Goal: Information Seeking & Learning: Learn about a topic

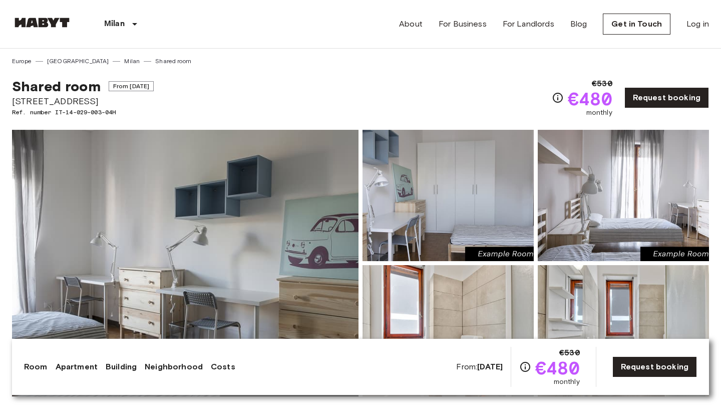
scroll to position [-1, 0]
click at [251, 237] on img at bounding box center [185, 263] width 347 height 266
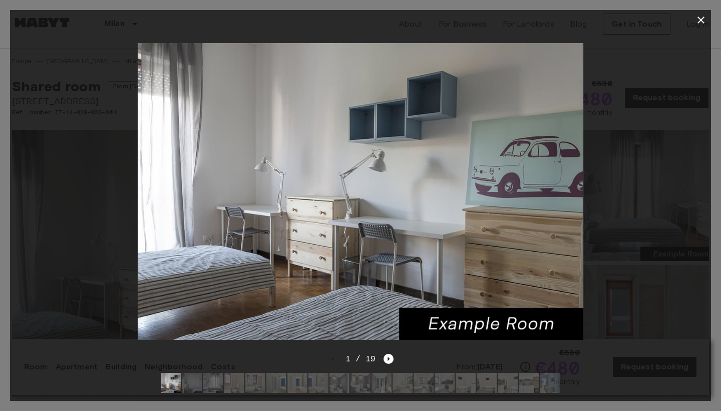
scroll to position [0, 0]
click at [704, 18] on icon "button" at bounding box center [701, 20] width 7 height 7
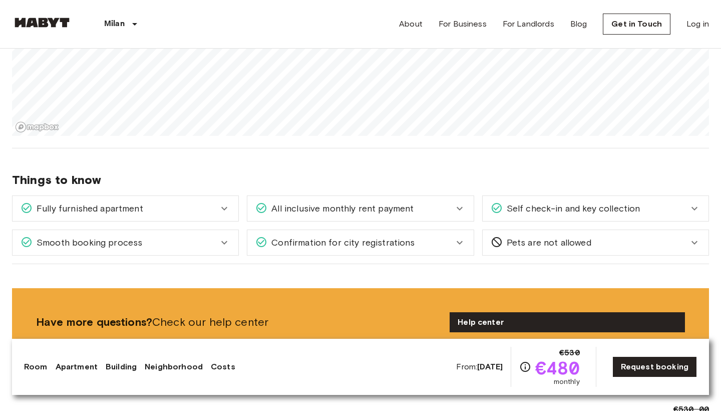
scroll to position [976, 0]
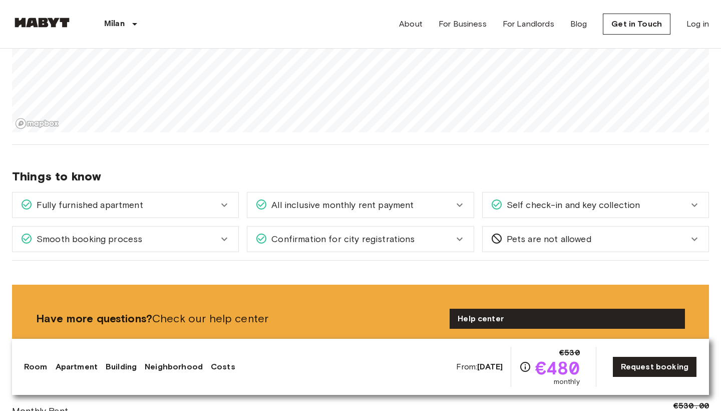
click at [497, 132] on section "About the neighborhood Open in Google Maps" at bounding box center [360, 31] width 697 height 228
click at [228, 207] on icon at bounding box center [224, 205] width 12 height 12
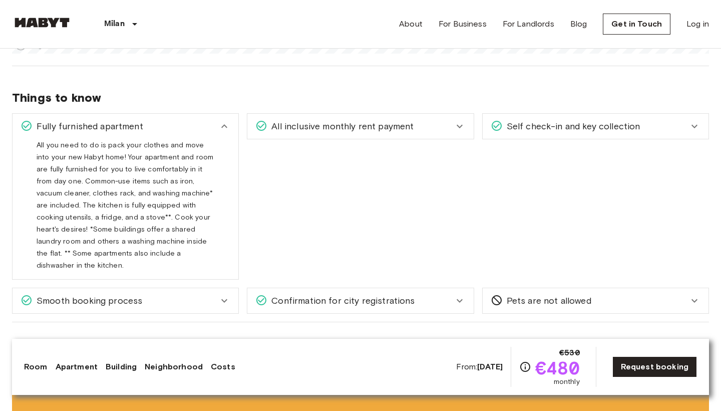
scroll to position [1057, 0]
click at [228, 124] on icon at bounding box center [224, 125] width 12 height 12
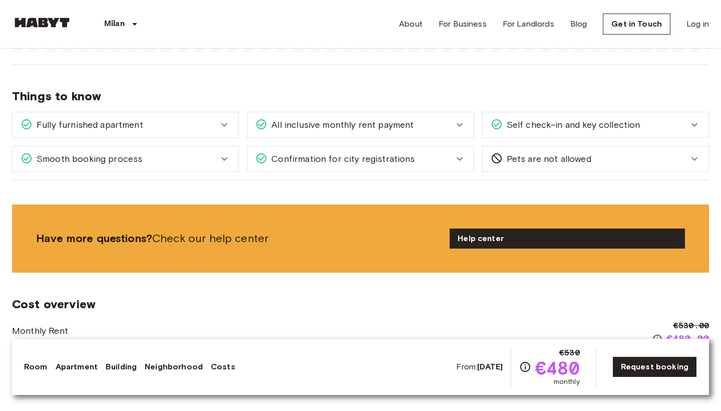
click at [454, 127] on icon at bounding box center [460, 125] width 12 height 12
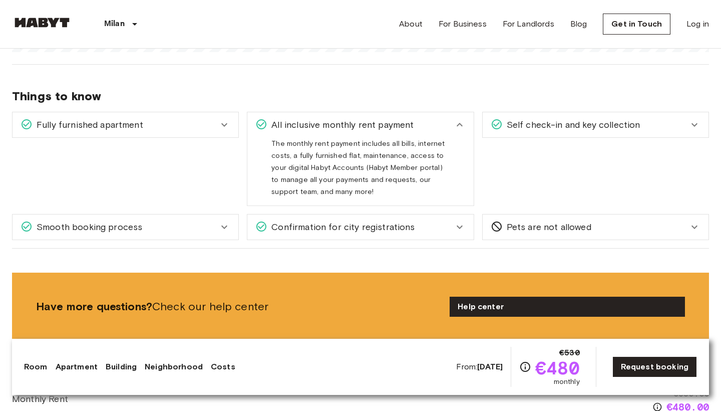
click at [454, 127] on icon at bounding box center [460, 125] width 12 height 12
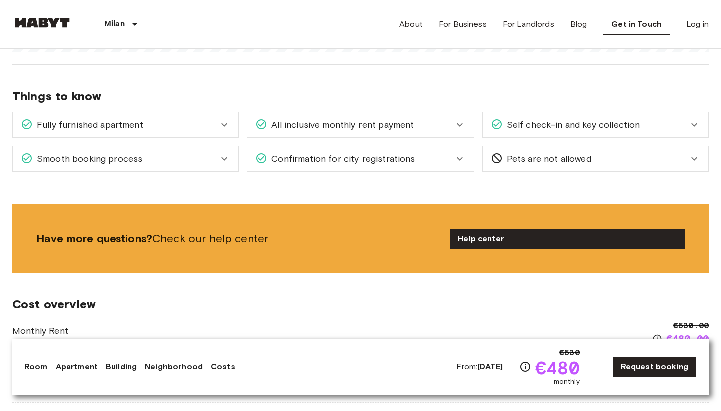
click at [695, 124] on icon at bounding box center [695, 125] width 12 height 12
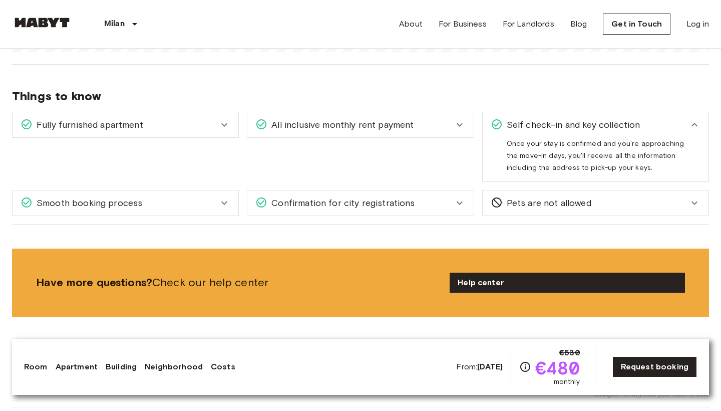
click at [691, 123] on icon at bounding box center [695, 125] width 12 height 12
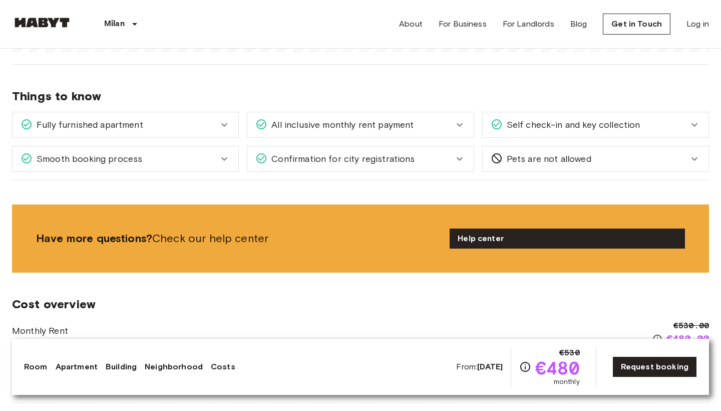
click at [225, 161] on icon at bounding box center [224, 159] width 12 height 12
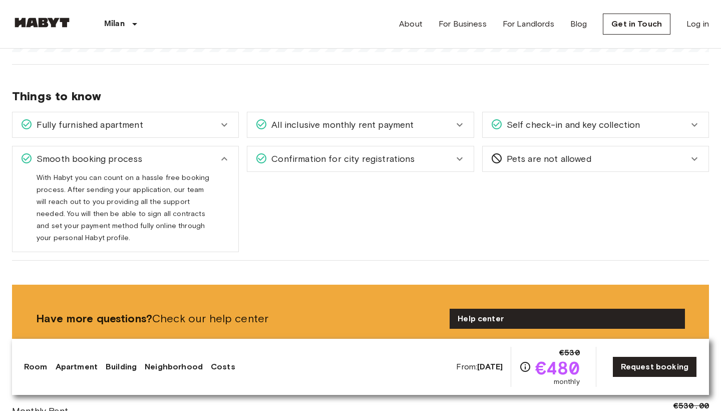
click at [225, 161] on icon at bounding box center [224, 159] width 12 height 12
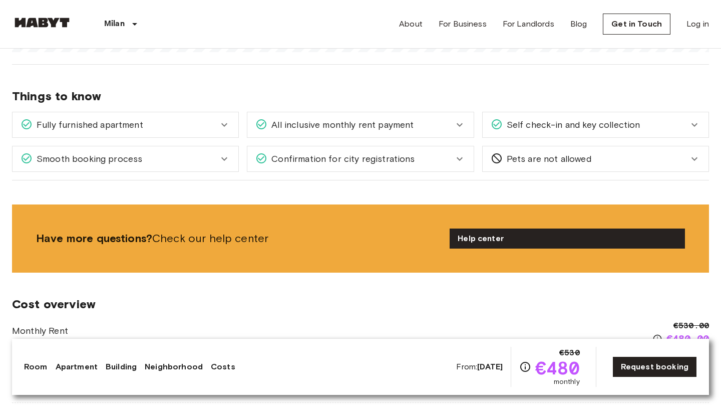
click at [458, 159] on icon at bounding box center [460, 159] width 12 height 12
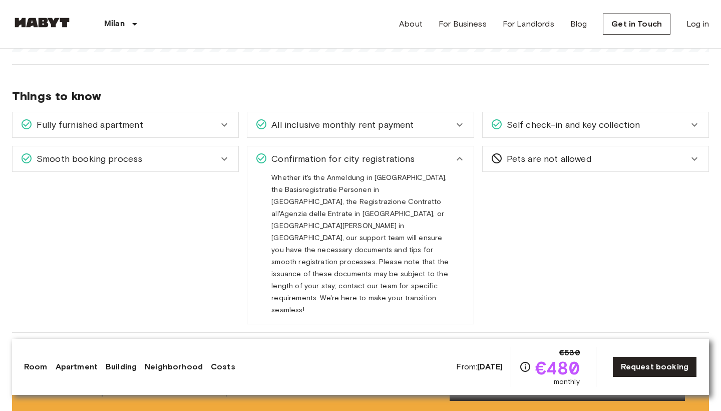
click at [458, 159] on icon at bounding box center [460, 159] width 6 height 4
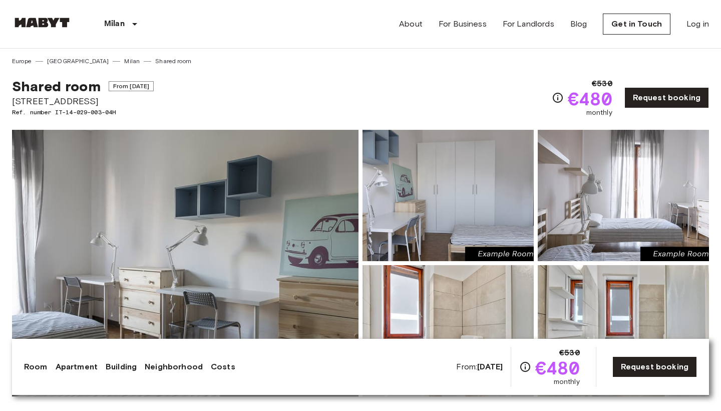
scroll to position [0, 0]
click at [315, 238] on img at bounding box center [185, 263] width 347 height 266
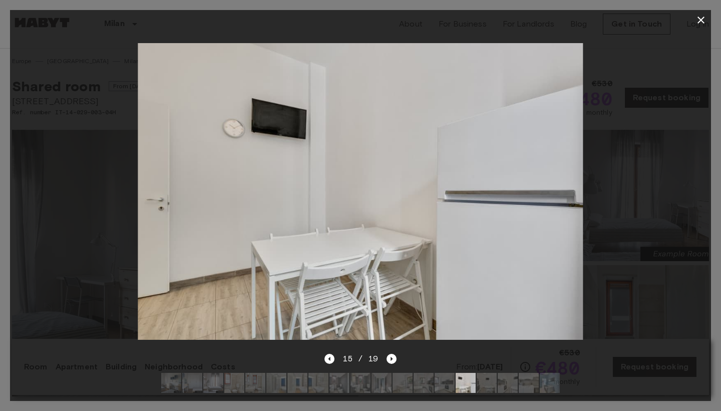
click at [702, 18] on icon "button" at bounding box center [701, 20] width 12 height 12
